Goal: Information Seeking & Learning: Learn about a topic

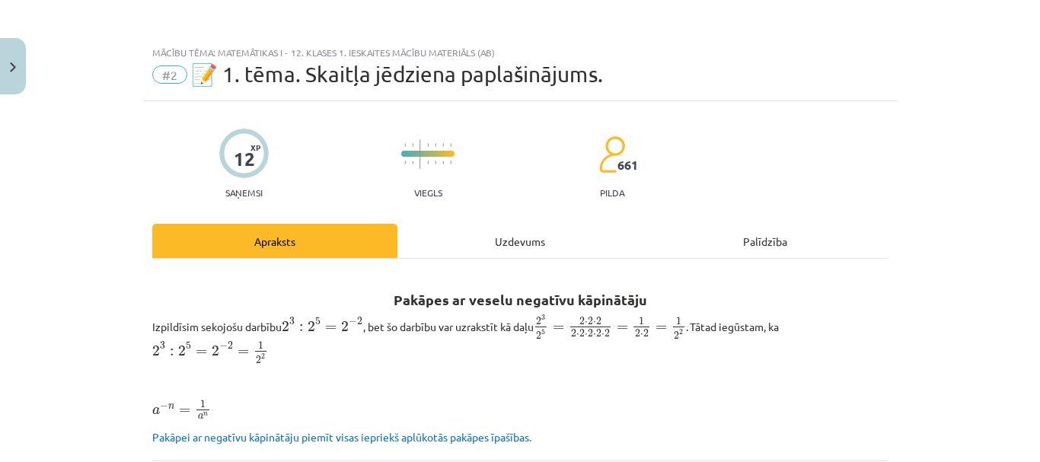
click at [10, 235] on div "Mācību tēma: Matemātikas i - 12. klases 1. ieskaites mācību materiāls (ab) #2 📝…" at bounding box center [520, 231] width 1040 height 462
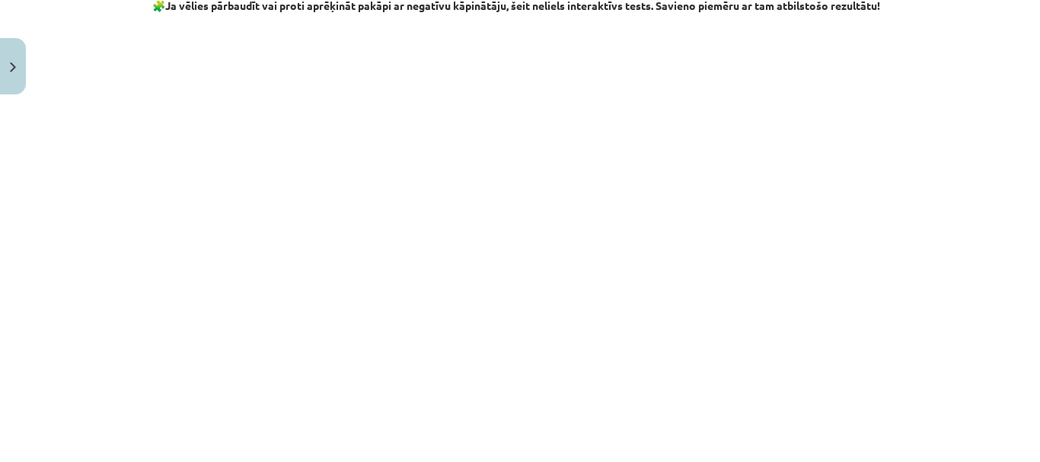
scroll to position [1672, 0]
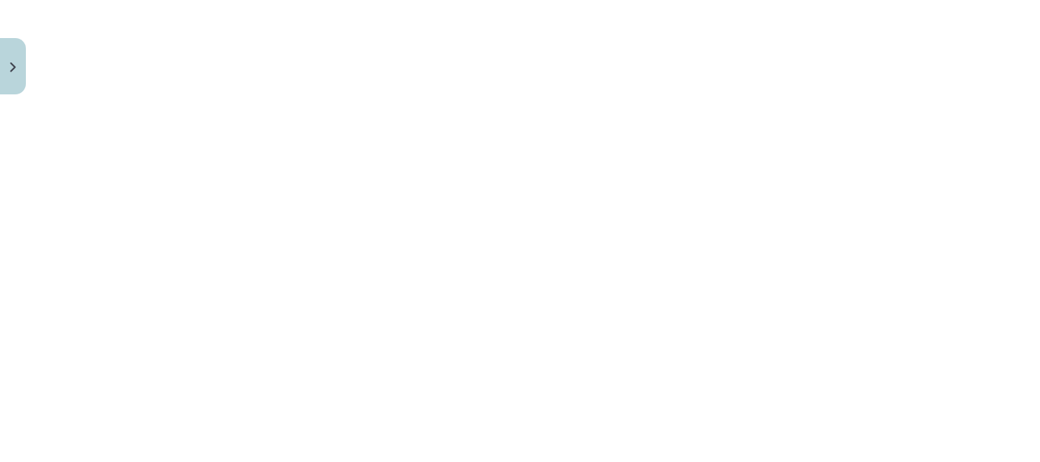
click at [498, 417] on p at bounding box center [520, 409] width 736 height 16
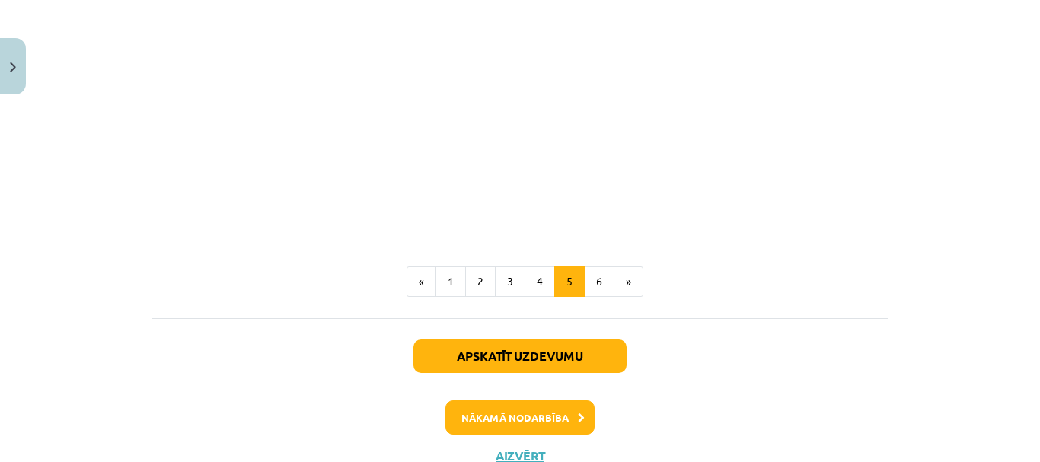
scroll to position [1888, 0]
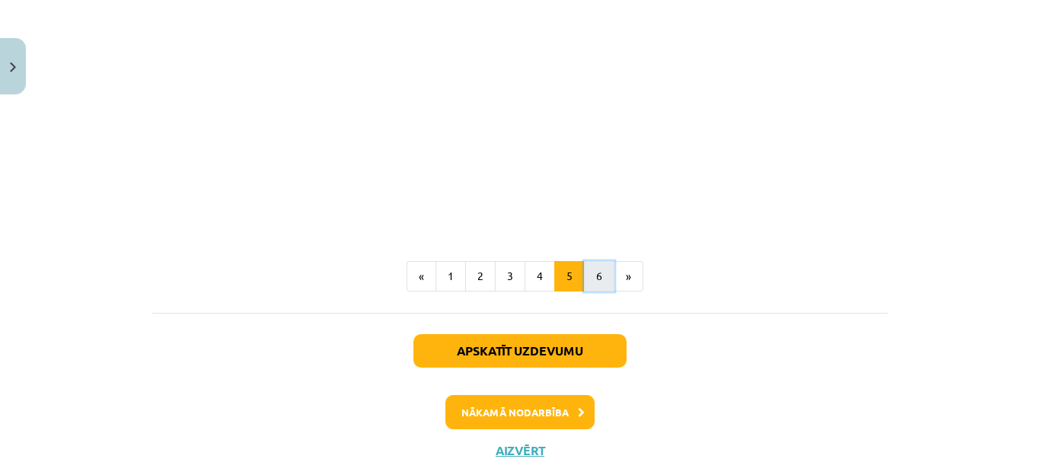
click at [584, 288] on button "6" at bounding box center [599, 276] width 30 height 30
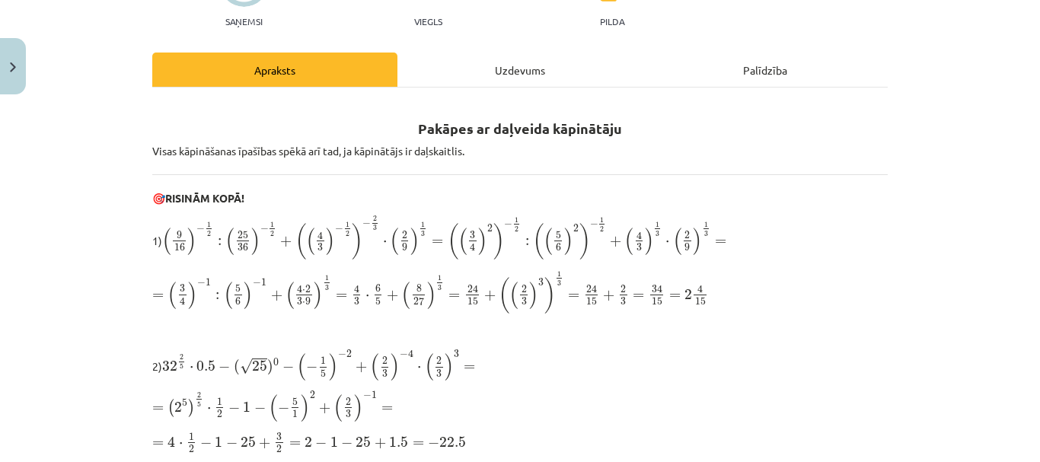
scroll to position [139, 0]
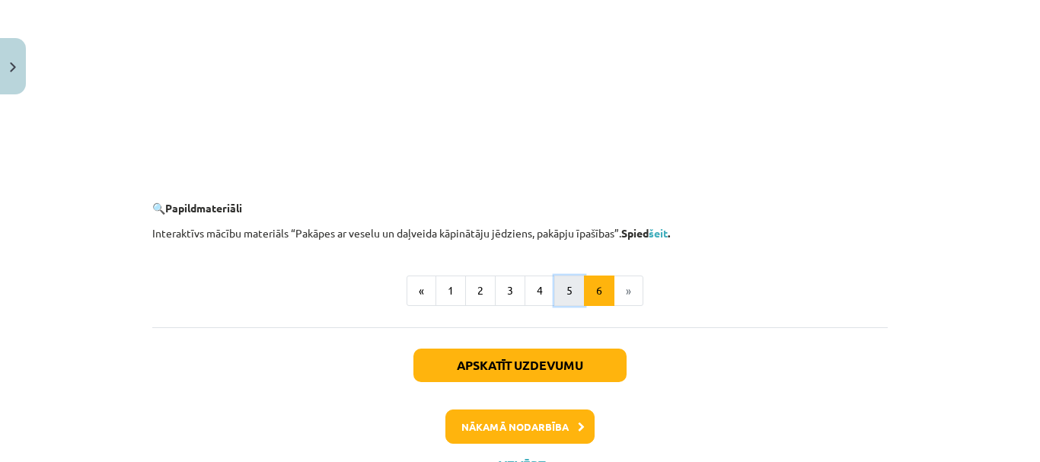
click at [577, 279] on button "5" at bounding box center [569, 291] width 30 height 30
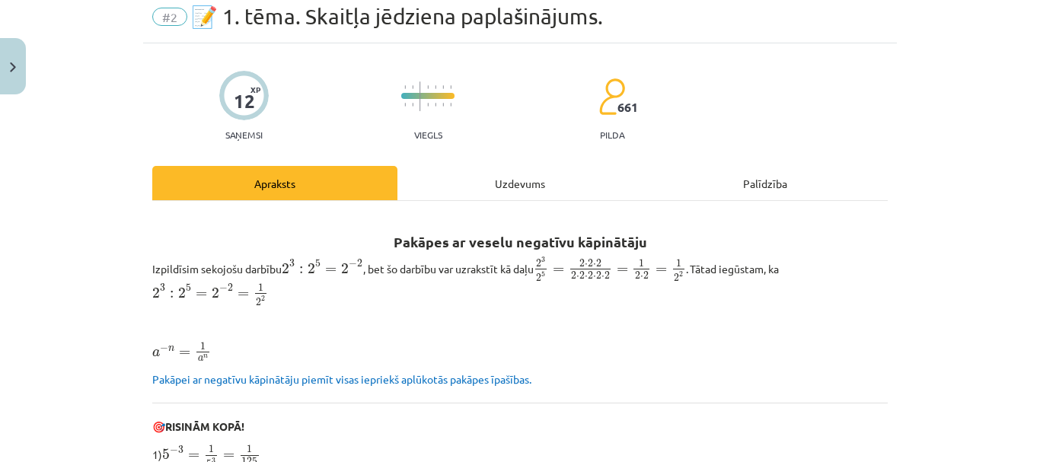
click at [510, 174] on div "Uzdevums" at bounding box center [519, 183] width 245 height 34
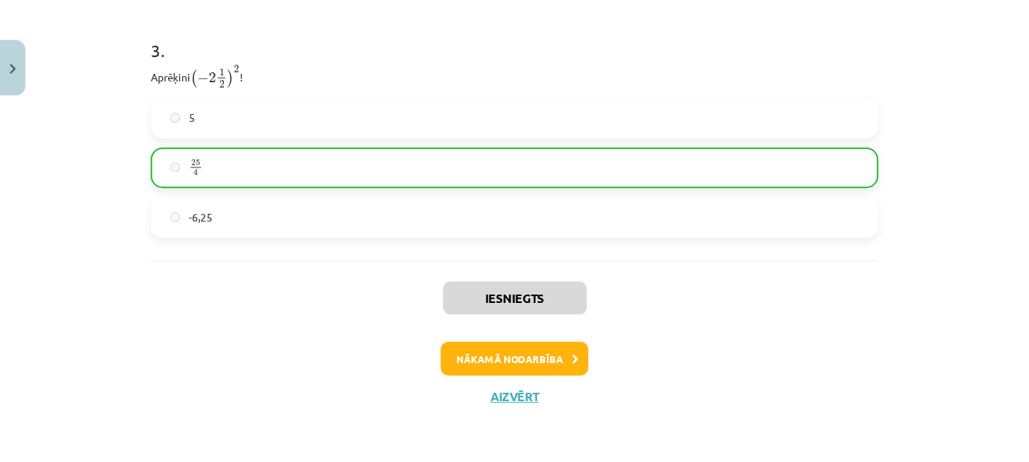
scroll to position [1045, 0]
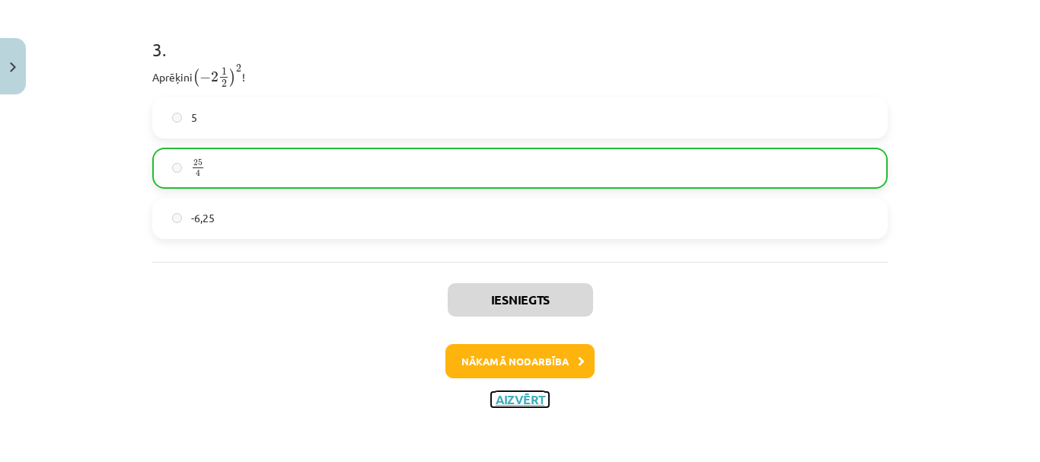
click at [519, 392] on button "Aizvērt" at bounding box center [520, 399] width 58 height 15
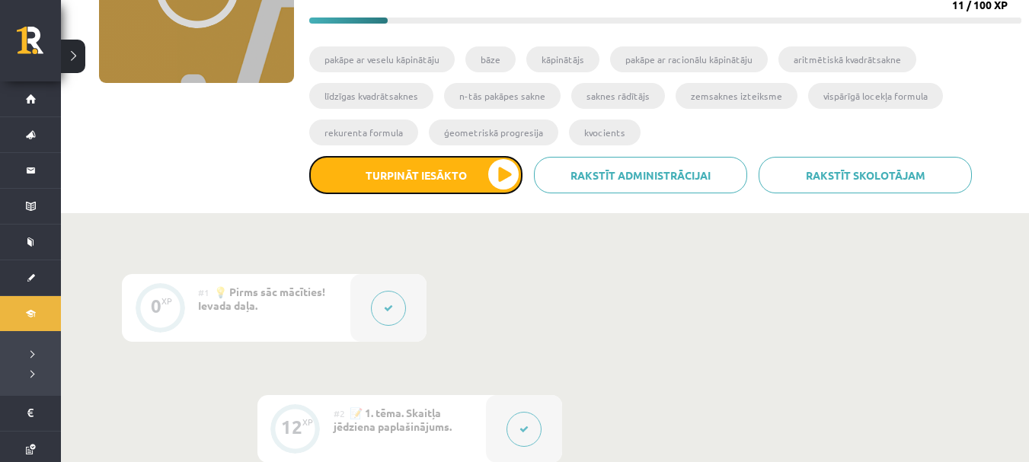
drag, startPoint x: 486, startPoint y: 177, endPoint x: 434, endPoint y: 281, distance: 115.8
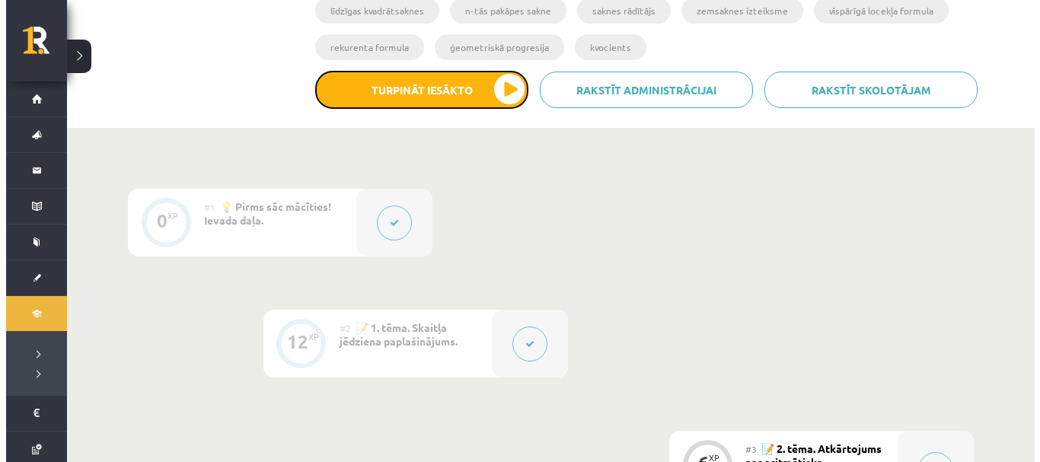
scroll to position [315, 0]
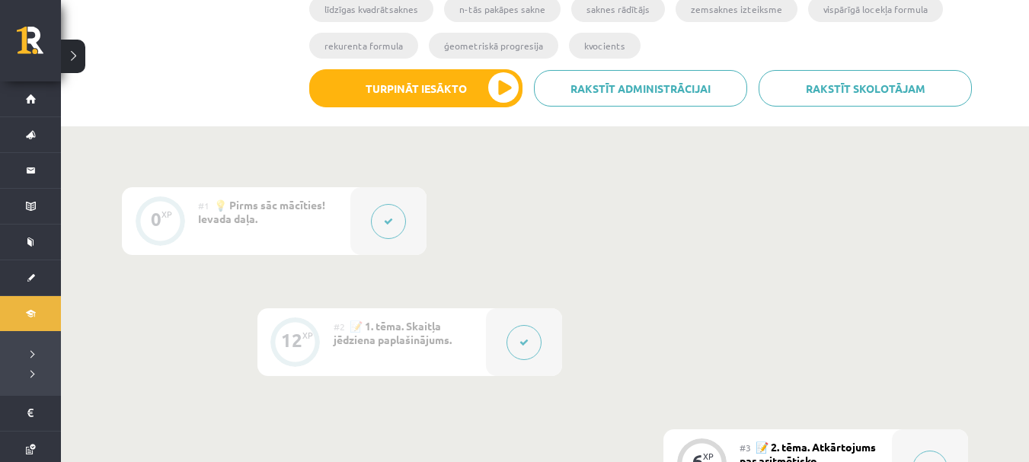
click at [516, 334] on button at bounding box center [523, 342] width 35 height 35
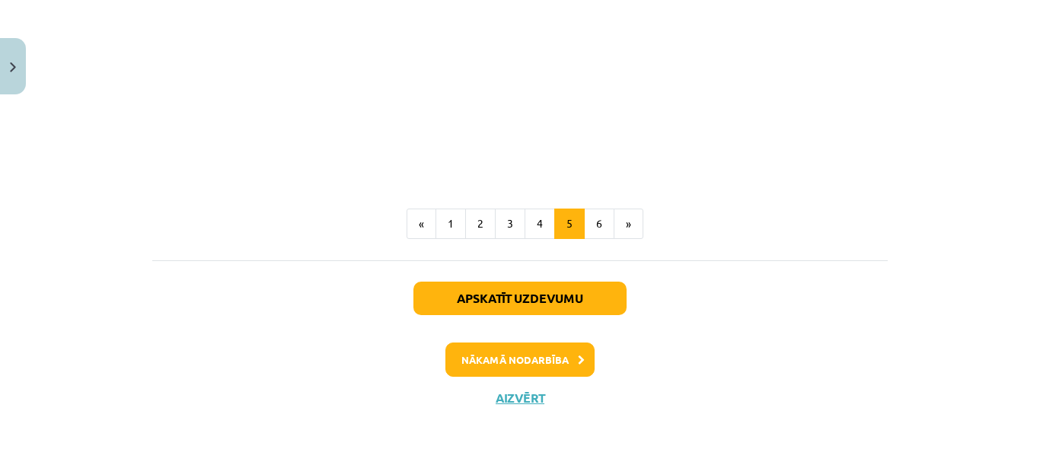
scroll to position [1953, 0]
click at [589, 228] on button "6" at bounding box center [599, 224] width 30 height 30
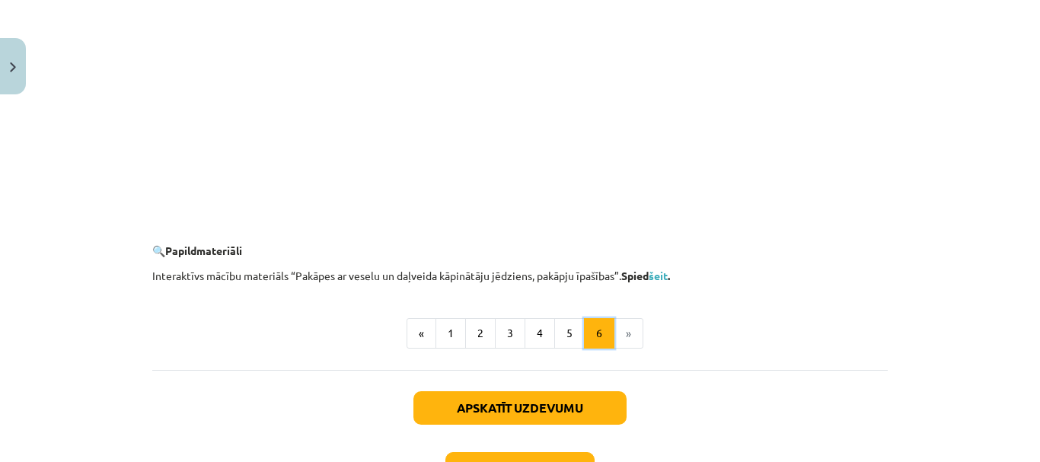
scroll to position [1499, 0]
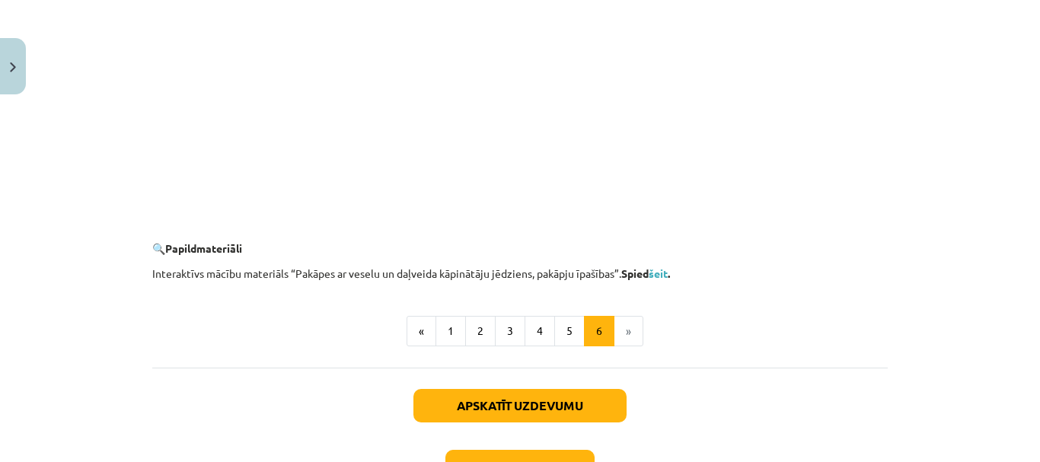
click at [624, 332] on li "»" at bounding box center [629, 331] width 29 height 30
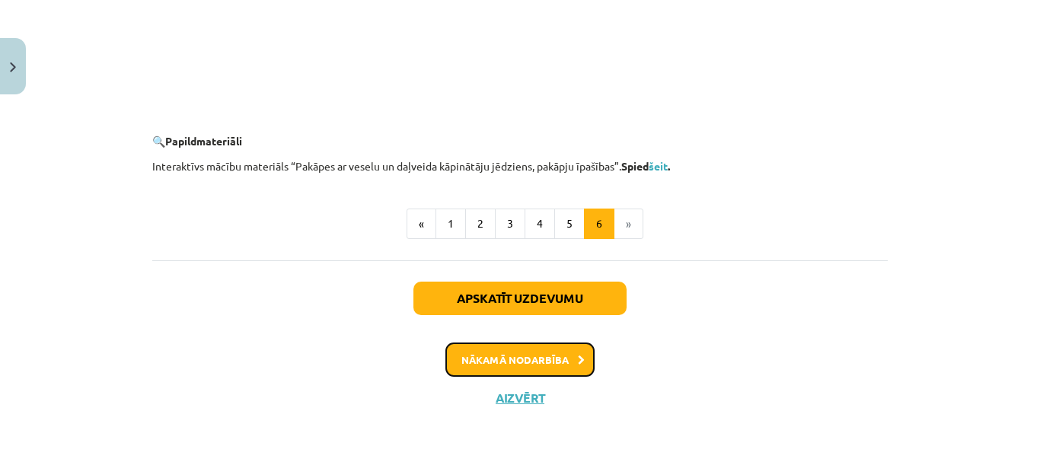
click at [554, 350] on button "Nākamā nodarbība" at bounding box center [519, 360] width 149 height 35
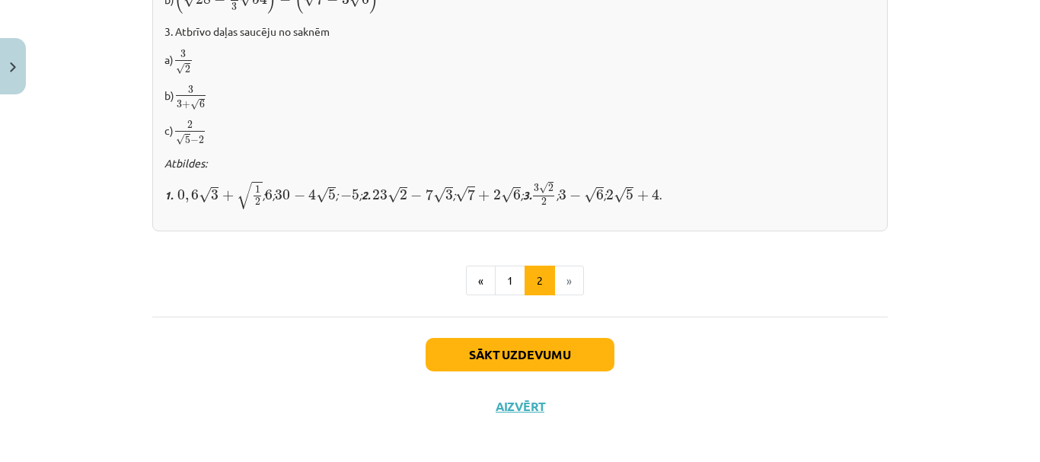
scroll to position [1096, 0]
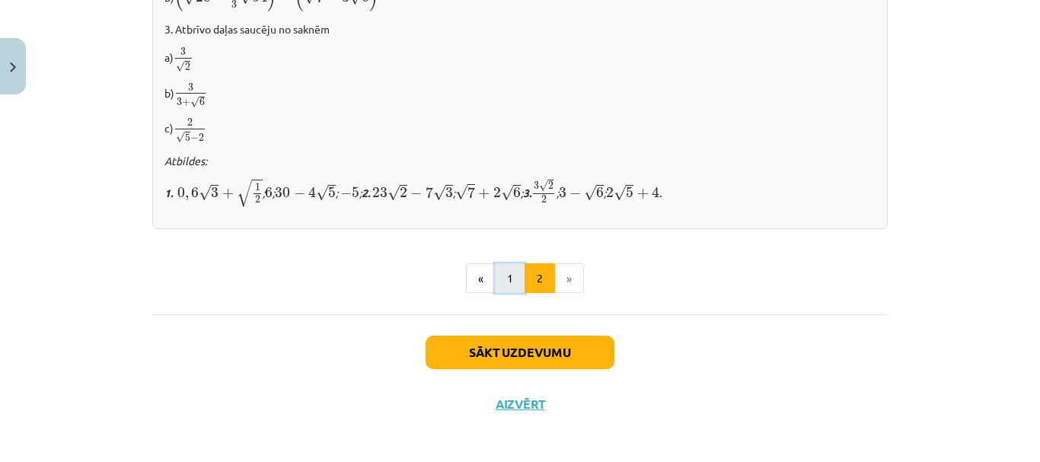
click at [506, 267] on button "1" at bounding box center [510, 278] width 30 height 30
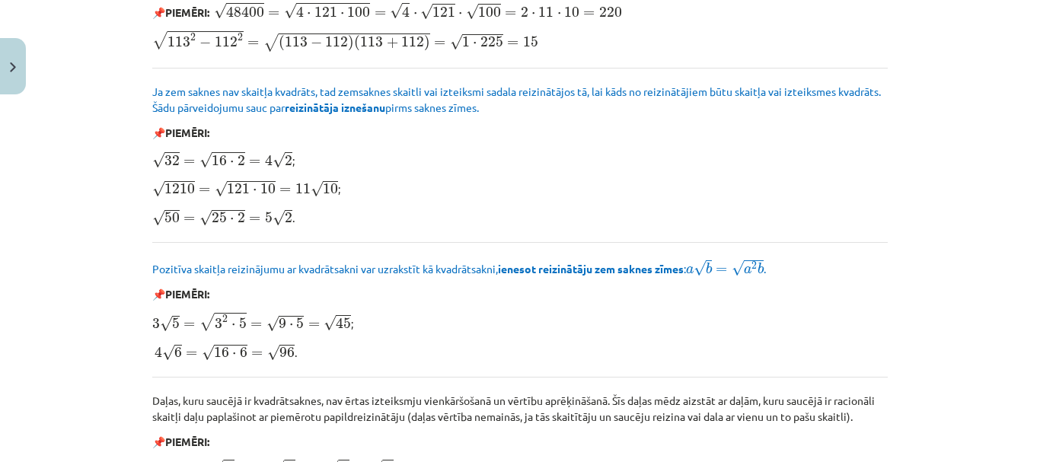
scroll to position [1922, 0]
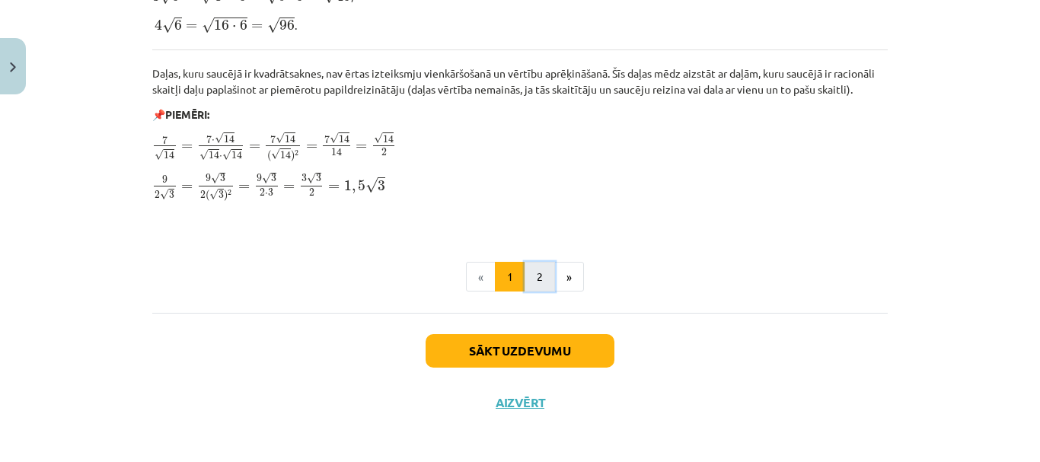
click at [525, 262] on button "2" at bounding box center [540, 277] width 30 height 30
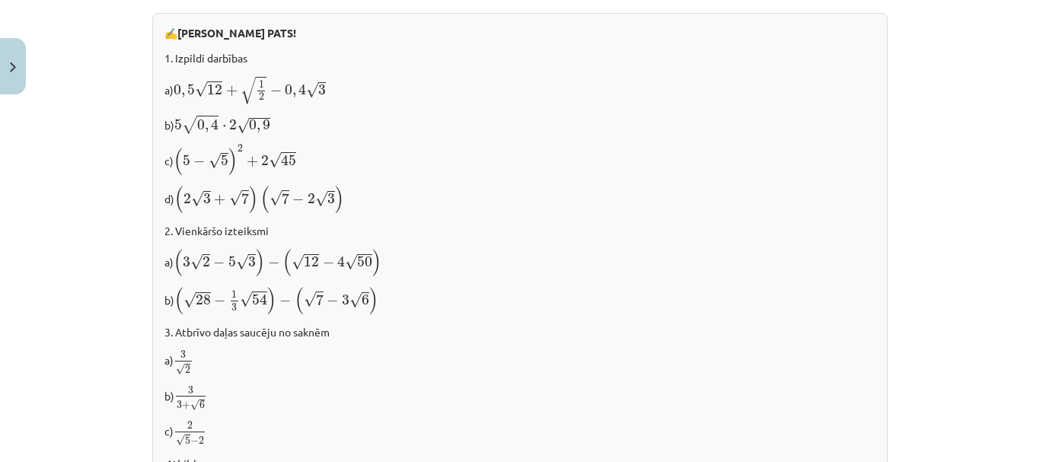
scroll to position [792, 0]
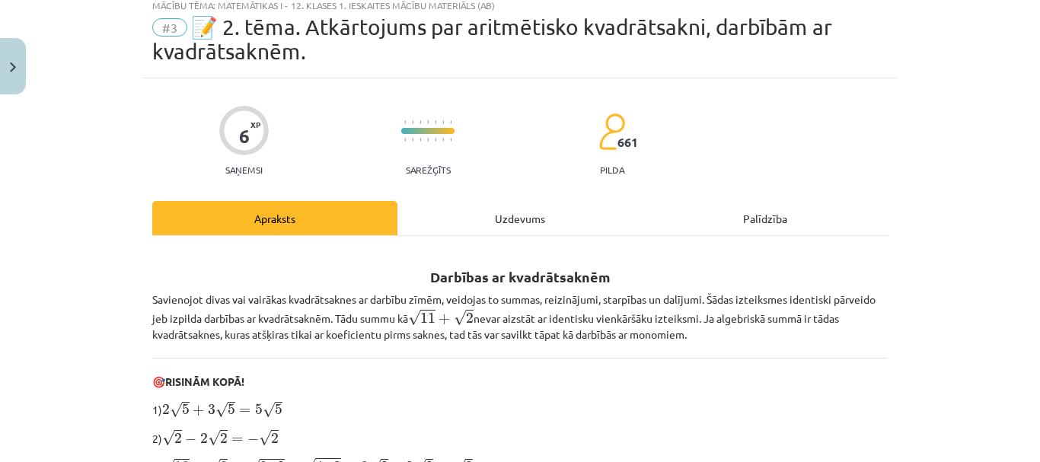
scroll to position [0, 0]
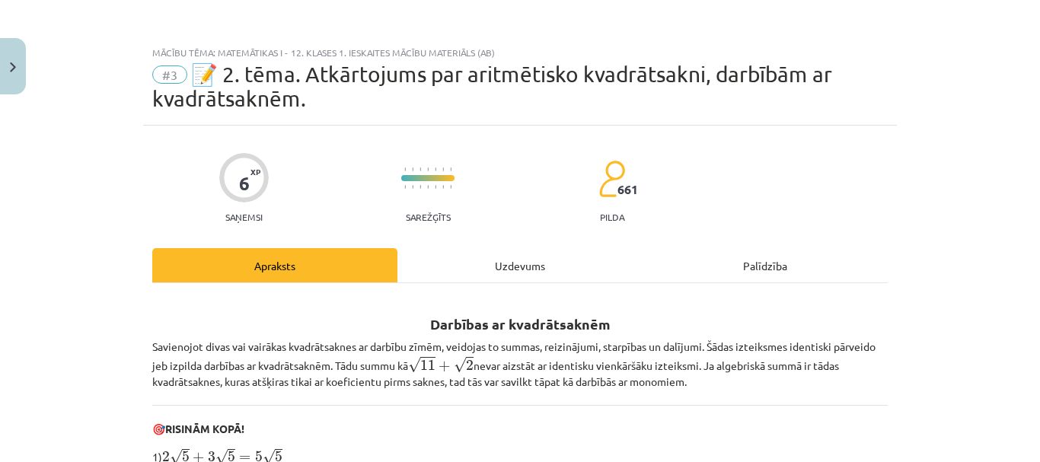
click at [528, 273] on div "Uzdevums" at bounding box center [519, 265] width 245 height 34
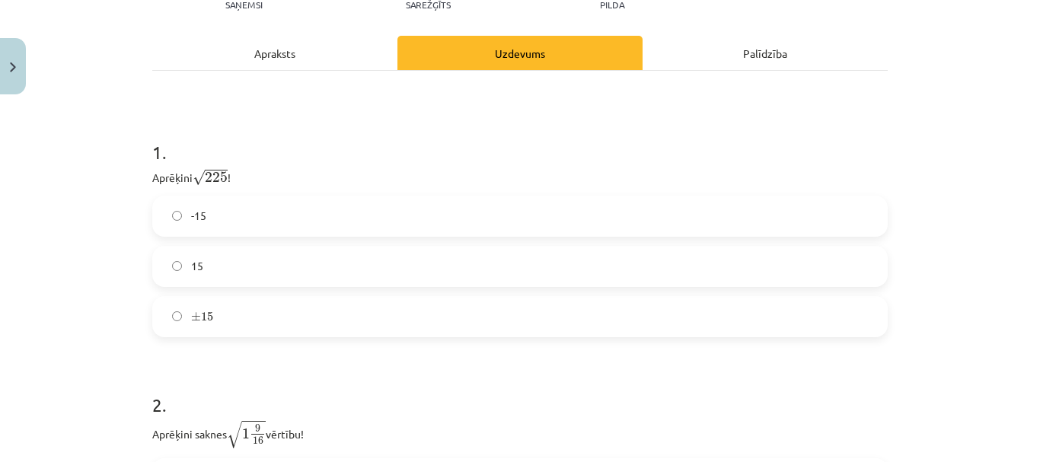
scroll to position [213, 0]
click at [442, 267] on label "15" at bounding box center [520, 266] width 733 height 38
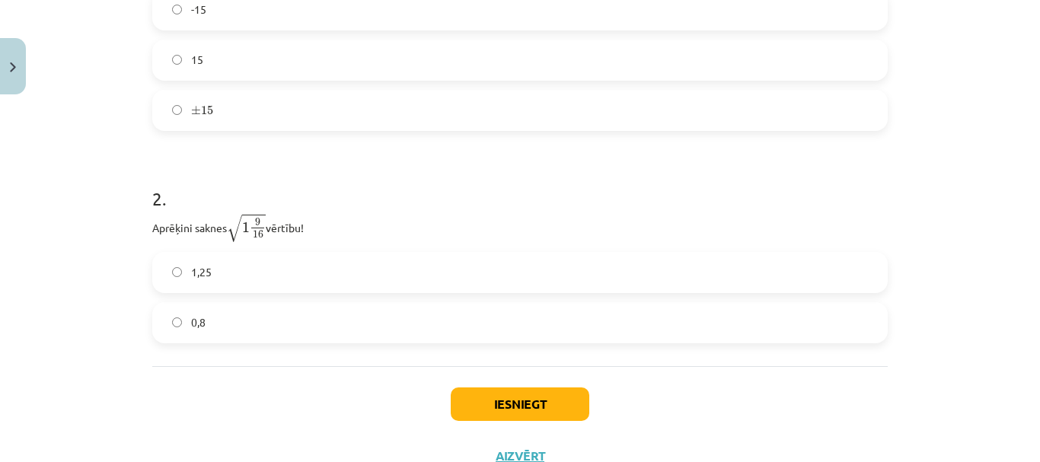
scroll to position [420, 0]
click at [341, 279] on label "1,25" at bounding box center [520, 272] width 733 height 38
click at [519, 398] on button "Iesniegt" at bounding box center [520, 404] width 139 height 34
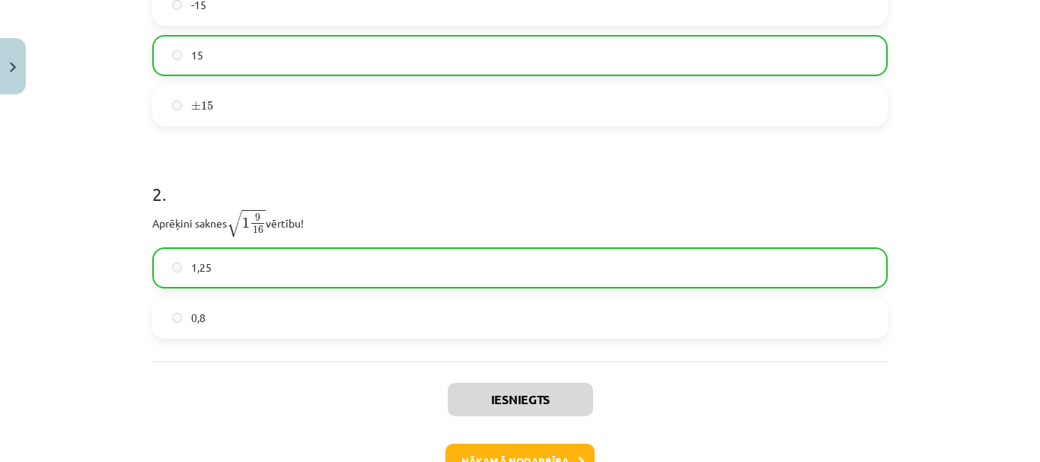
scroll to position [525, 0]
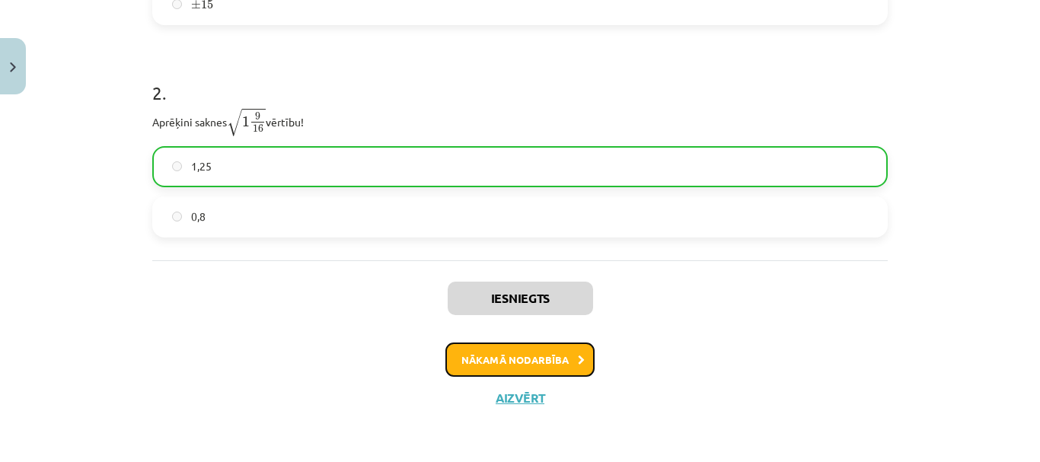
click at [509, 357] on button "Nākamā nodarbība" at bounding box center [519, 360] width 149 height 35
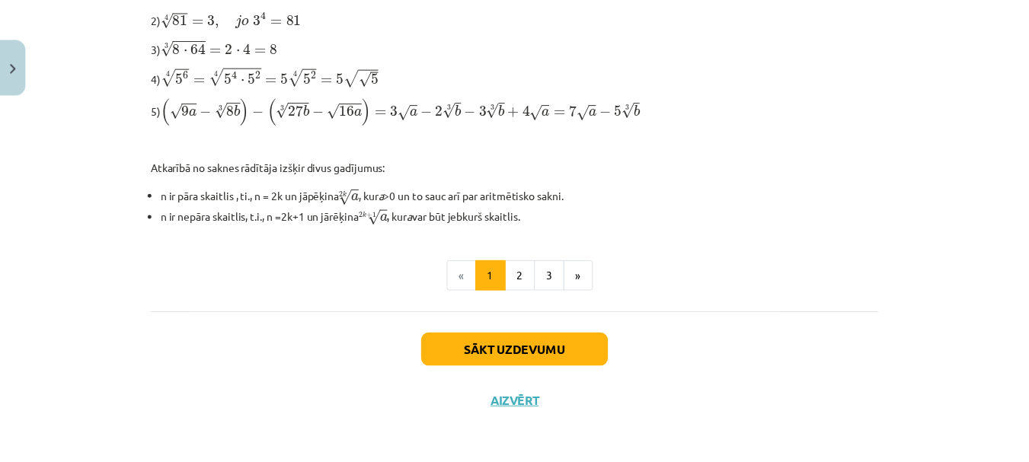
scroll to position [580, 0]
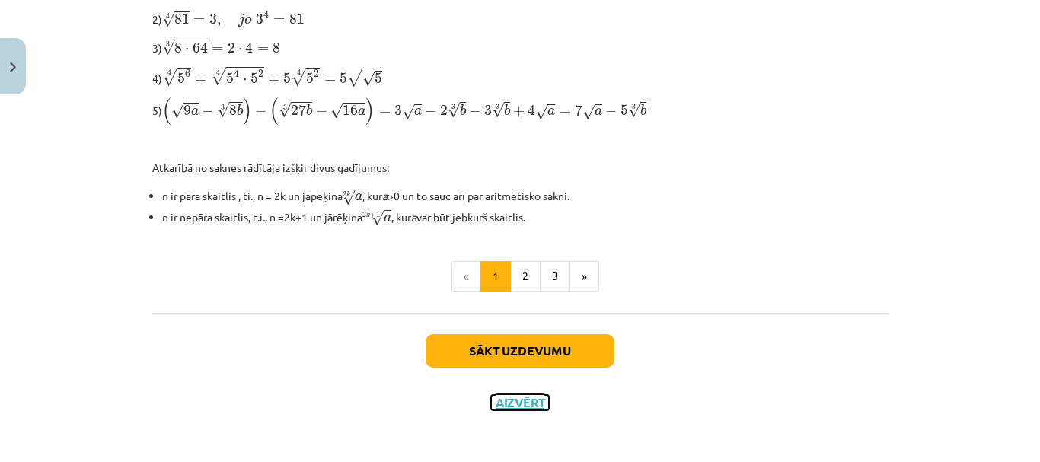
click at [508, 397] on button "Aizvērt" at bounding box center [520, 402] width 58 height 15
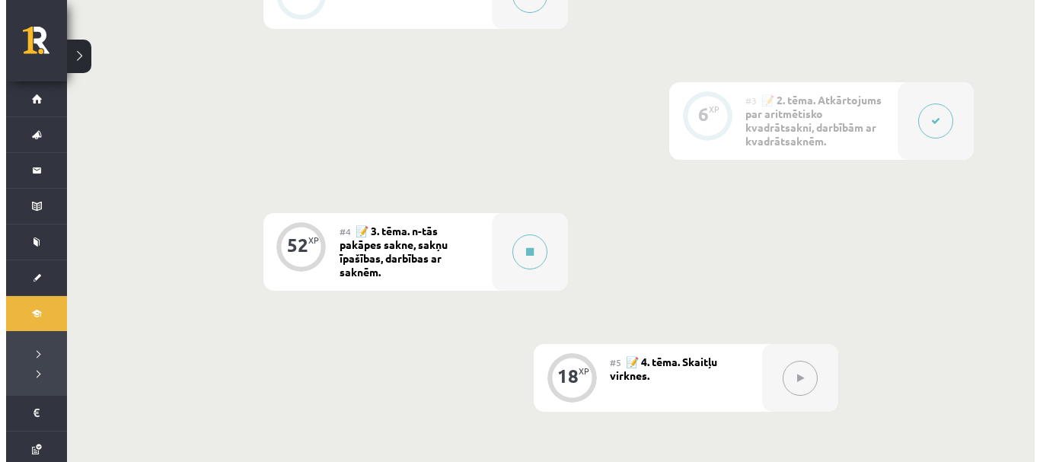
scroll to position [663, 0]
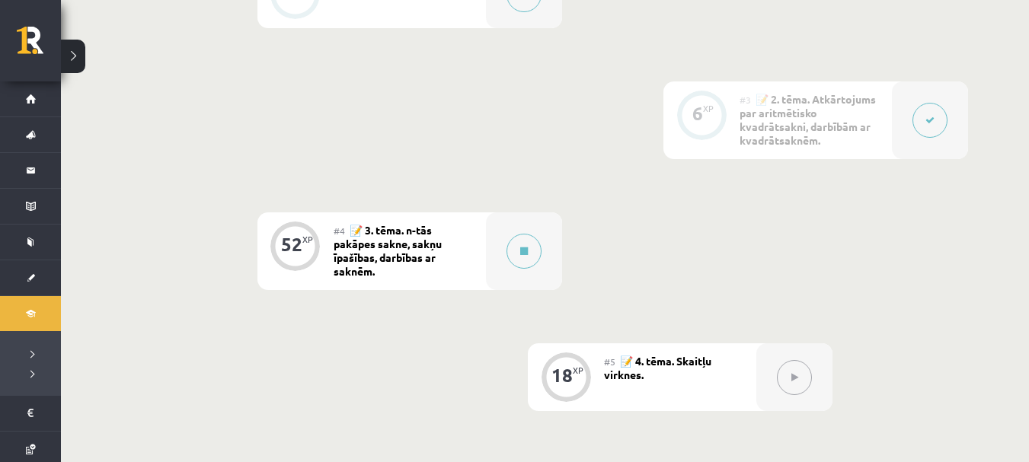
click at [867, 135] on div "#3 📝 2. tēma. Atkārtojums par aritmētisko kvadrātsakni, darbībām ar kvadrātsakn…" at bounding box center [815, 120] width 152 height 78
click at [921, 132] on button at bounding box center [929, 120] width 35 height 35
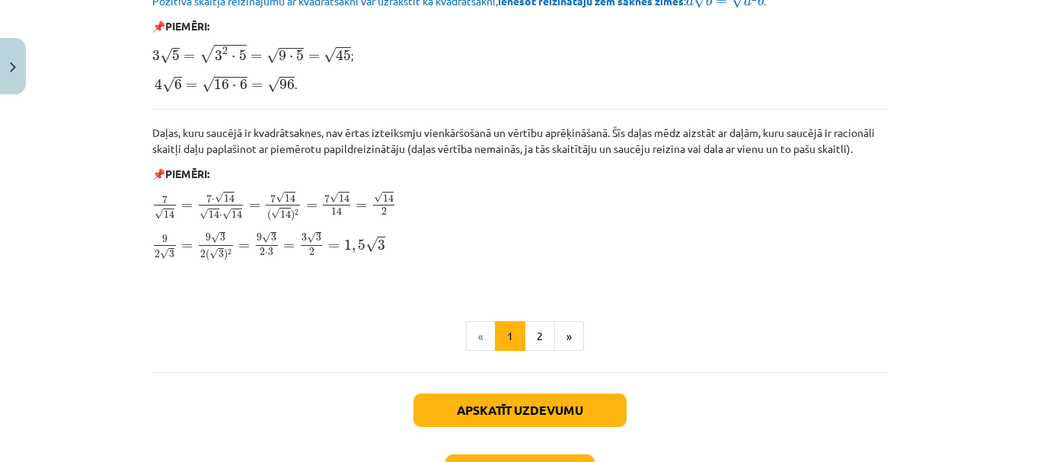
scroll to position [1863, 0]
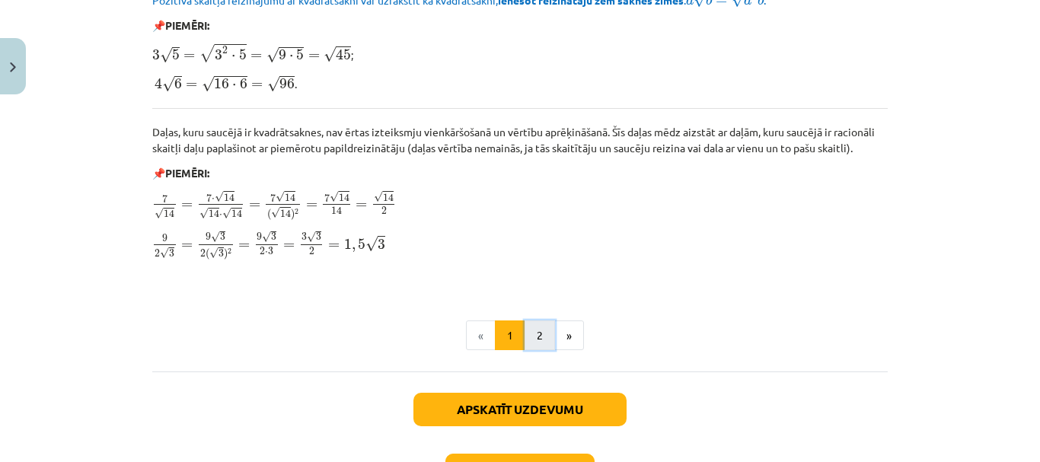
click at [537, 324] on button "2" at bounding box center [540, 336] width 30 height 30
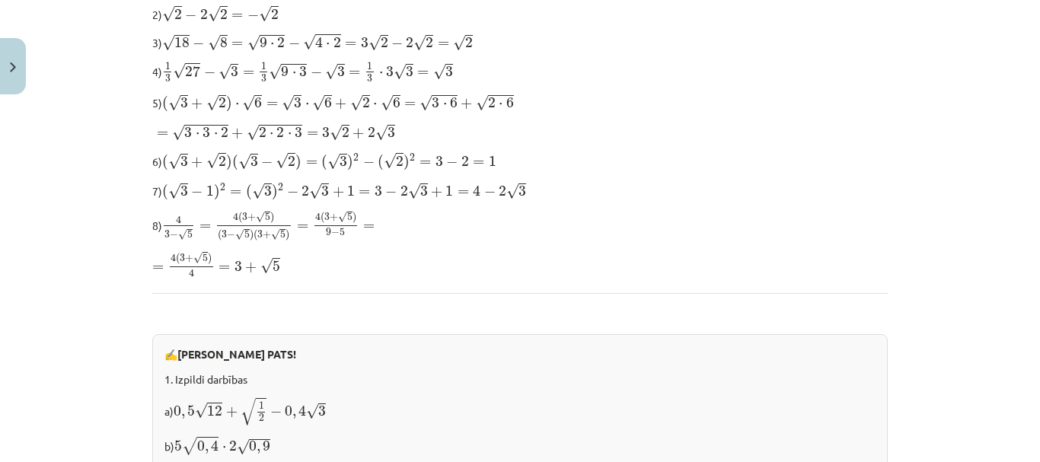
scroll to position [492, 0]
